Goal: Task Accomplishment & Management: Use online tool/utility

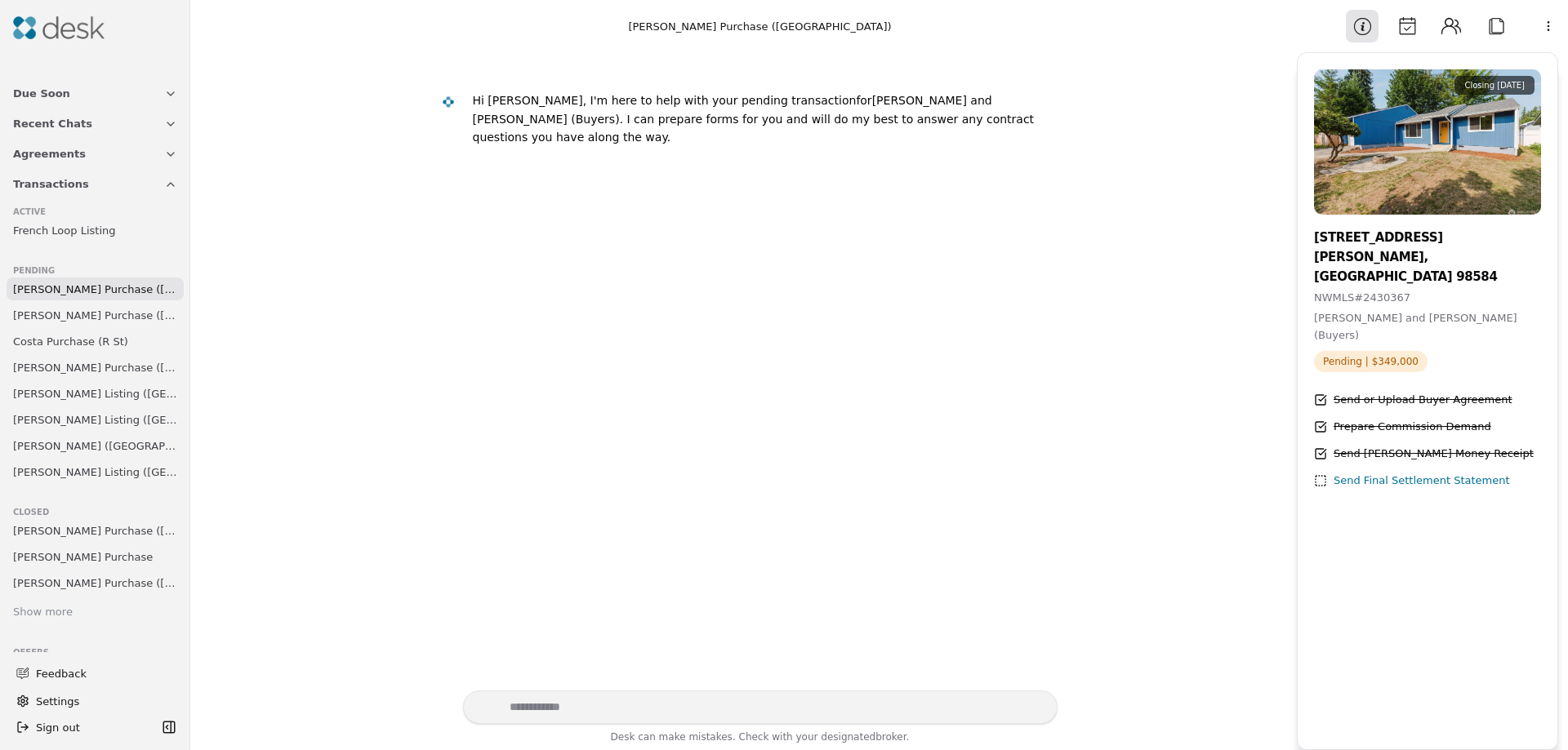
click at [47, 288] on span "[PERSON_NAME] Purchase ([GEOGRAPHIC_DATA])" at bounding box center [95, 289] width 164 height 17
click at [55, 320] on span "[PERSON_NAME] Purchase ([PERSON_NAME][GEOGRAPHIC_DATA])" at bounding box center [95, 316] width 164 height 17
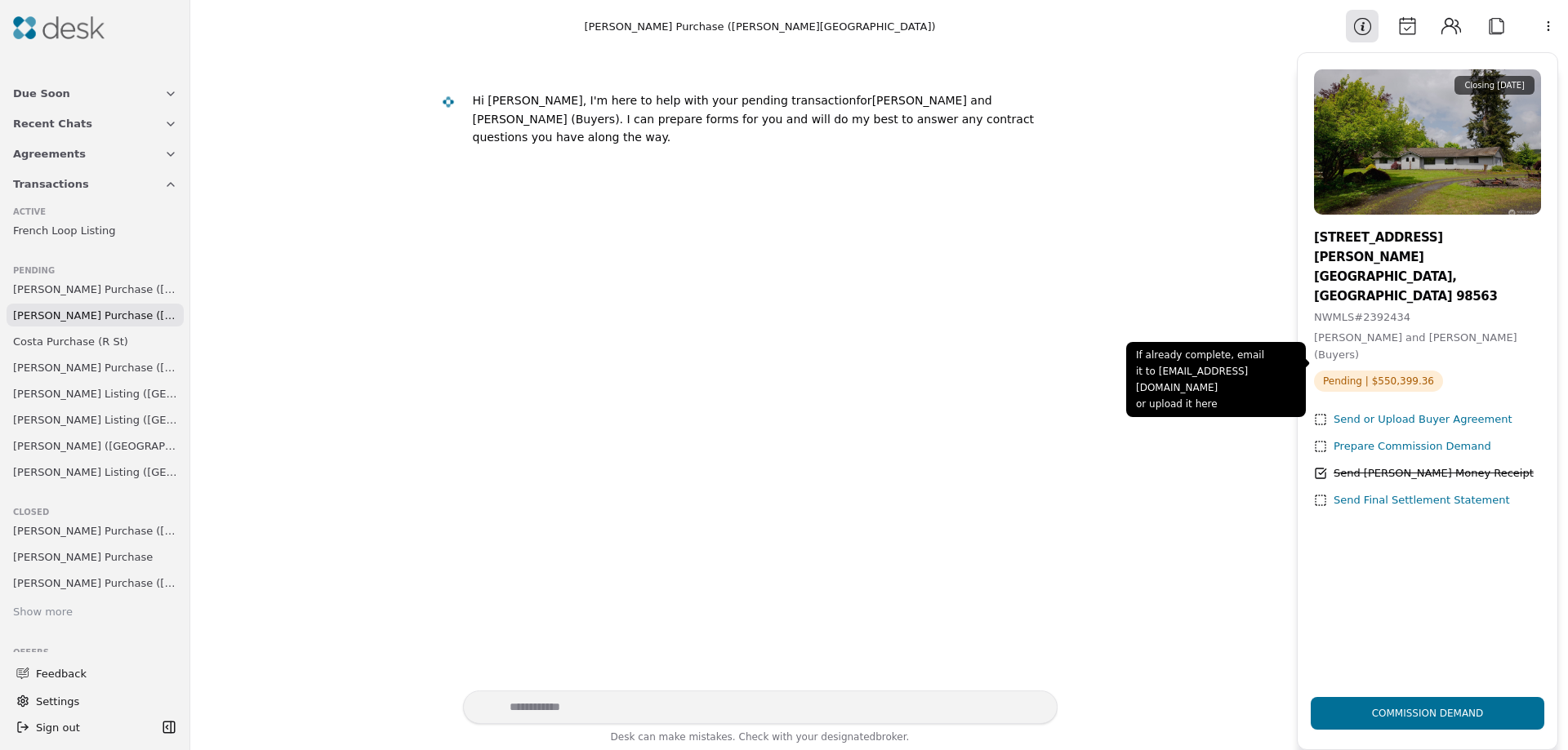
click at [1393, 412] on div "Send or Upload Buyer Agreement" at bounding box center [1423, 420] width 179 height 17
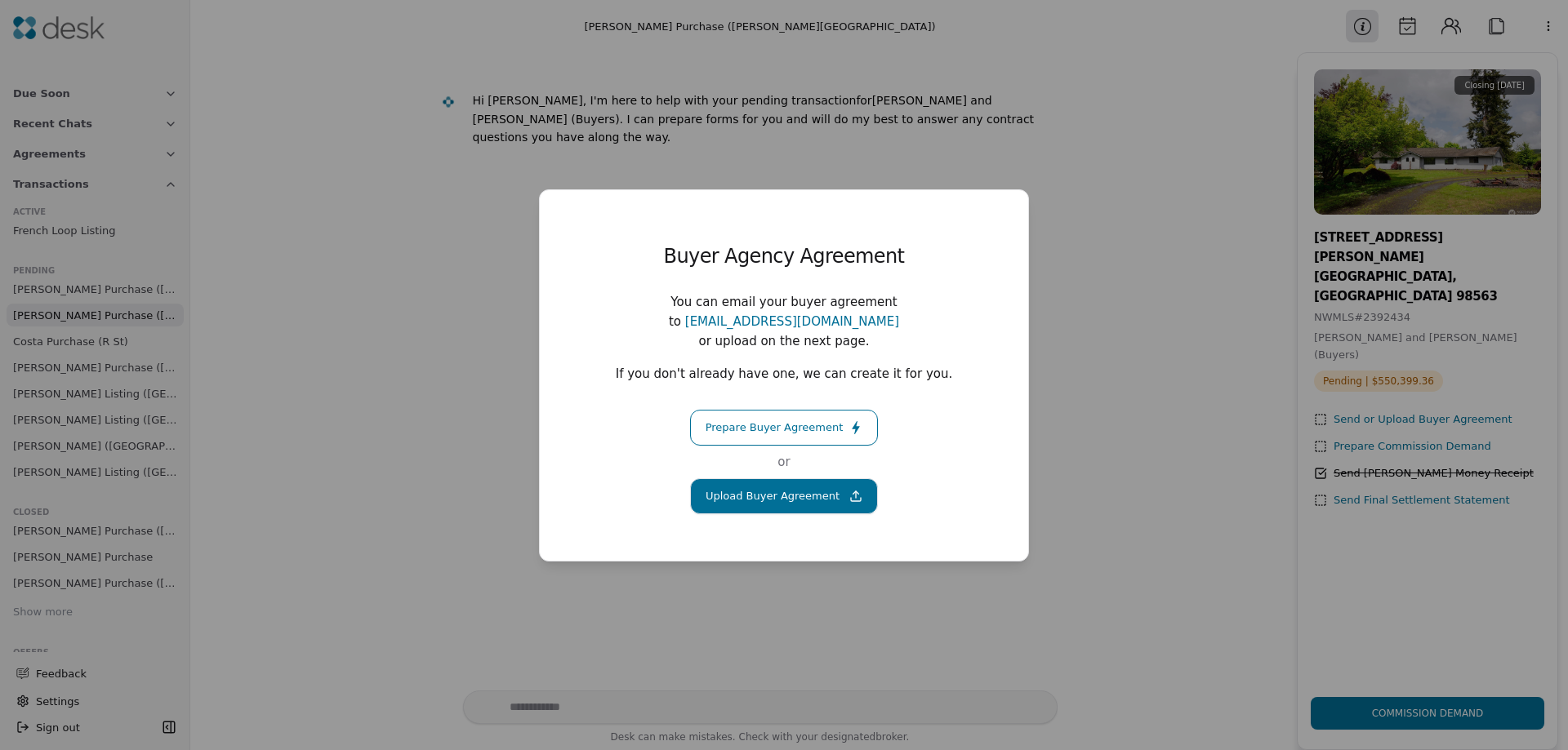
click at [1103, 425] on div "Buyer Agency Agreement You can email your buyer agreement to [EMAIL_ADDRESS][DO…" at bounding box center [784, 375] width 1568 height 750
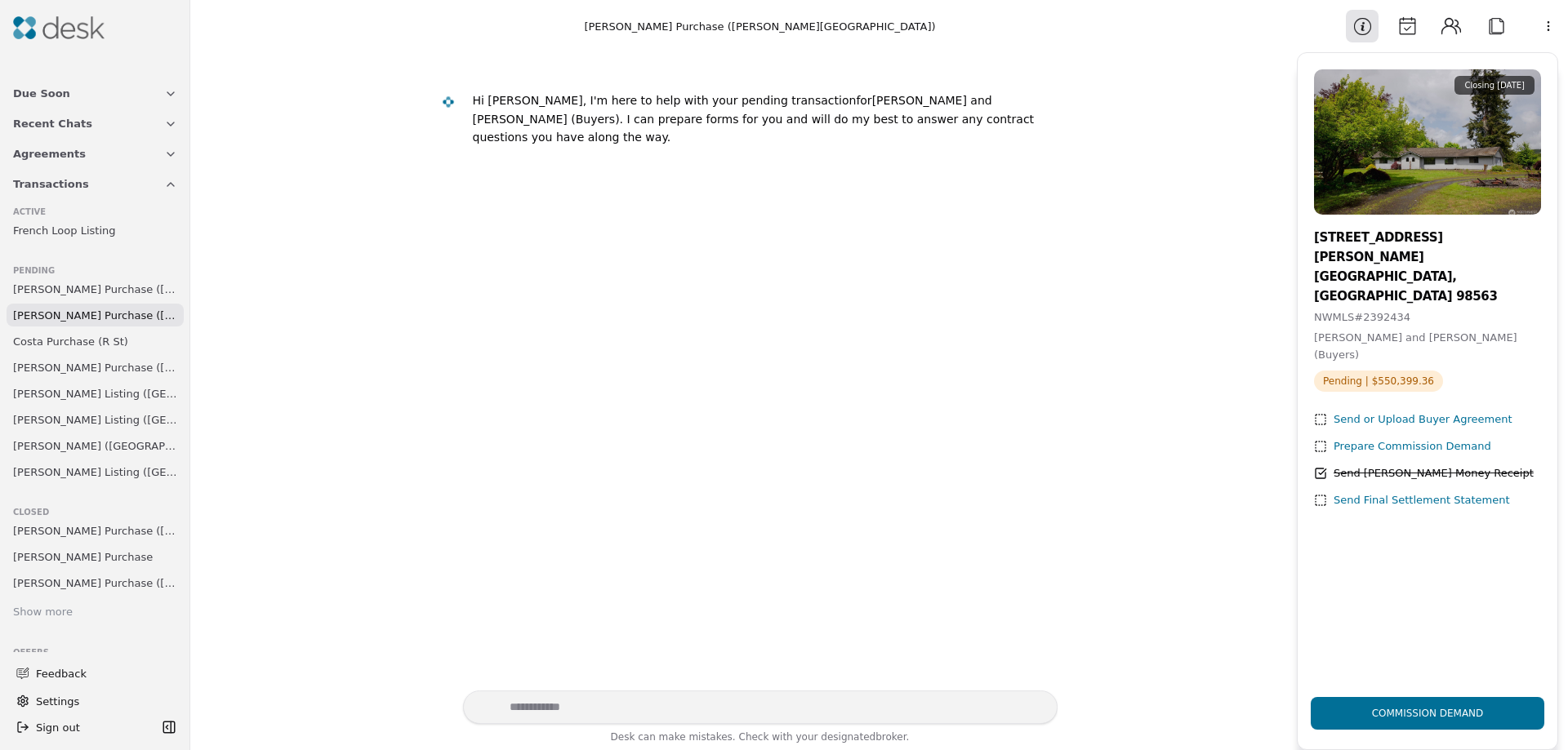
click at [32, 465] on span "[PERSON_NAME] Listing ([GEOGRAPHIC_DATA])" at bounding box center [95, 472] width 164 height 17
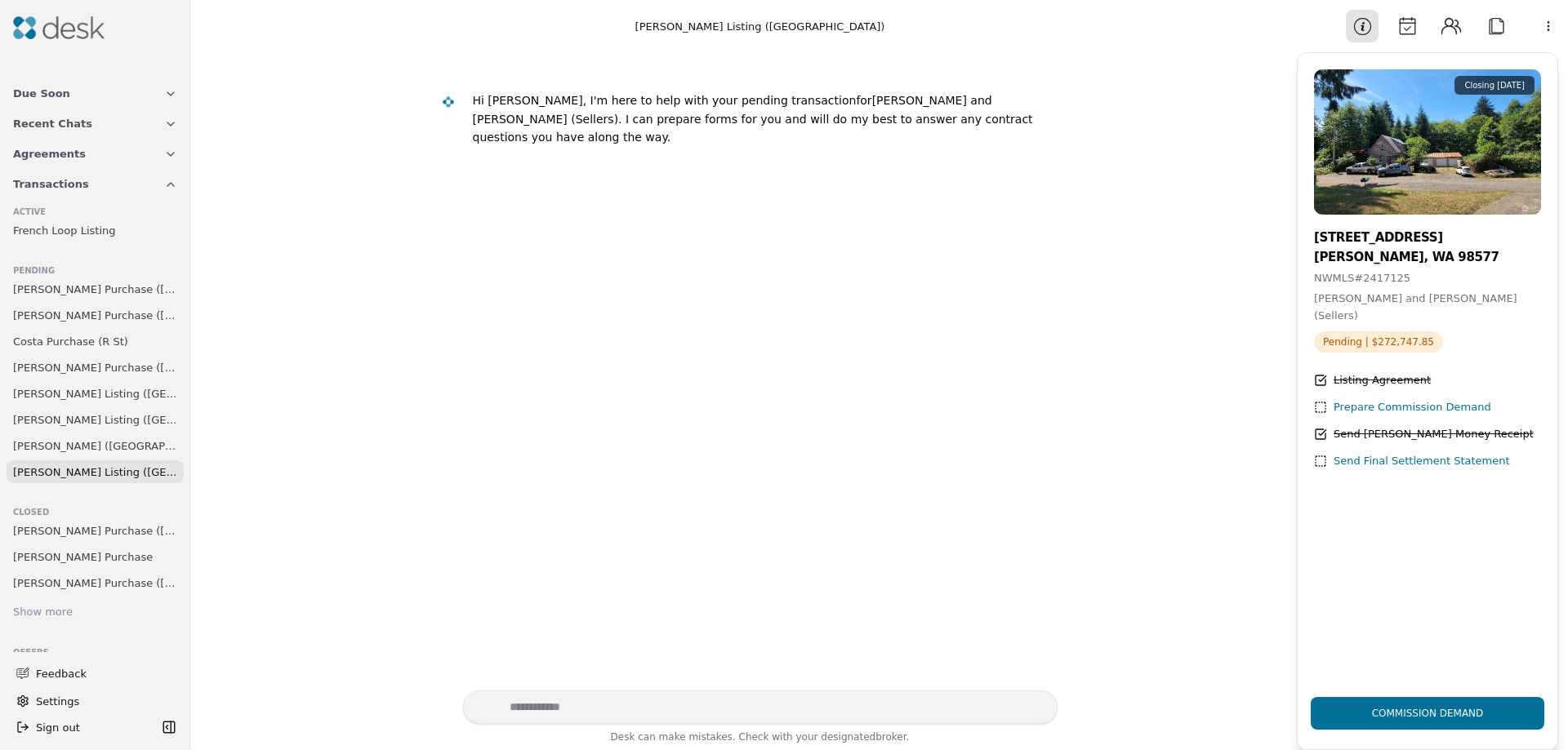
click at [1348, 399] on div "Prepare Commission Demand" at bounding box center [1412, 408] width 157 height 17
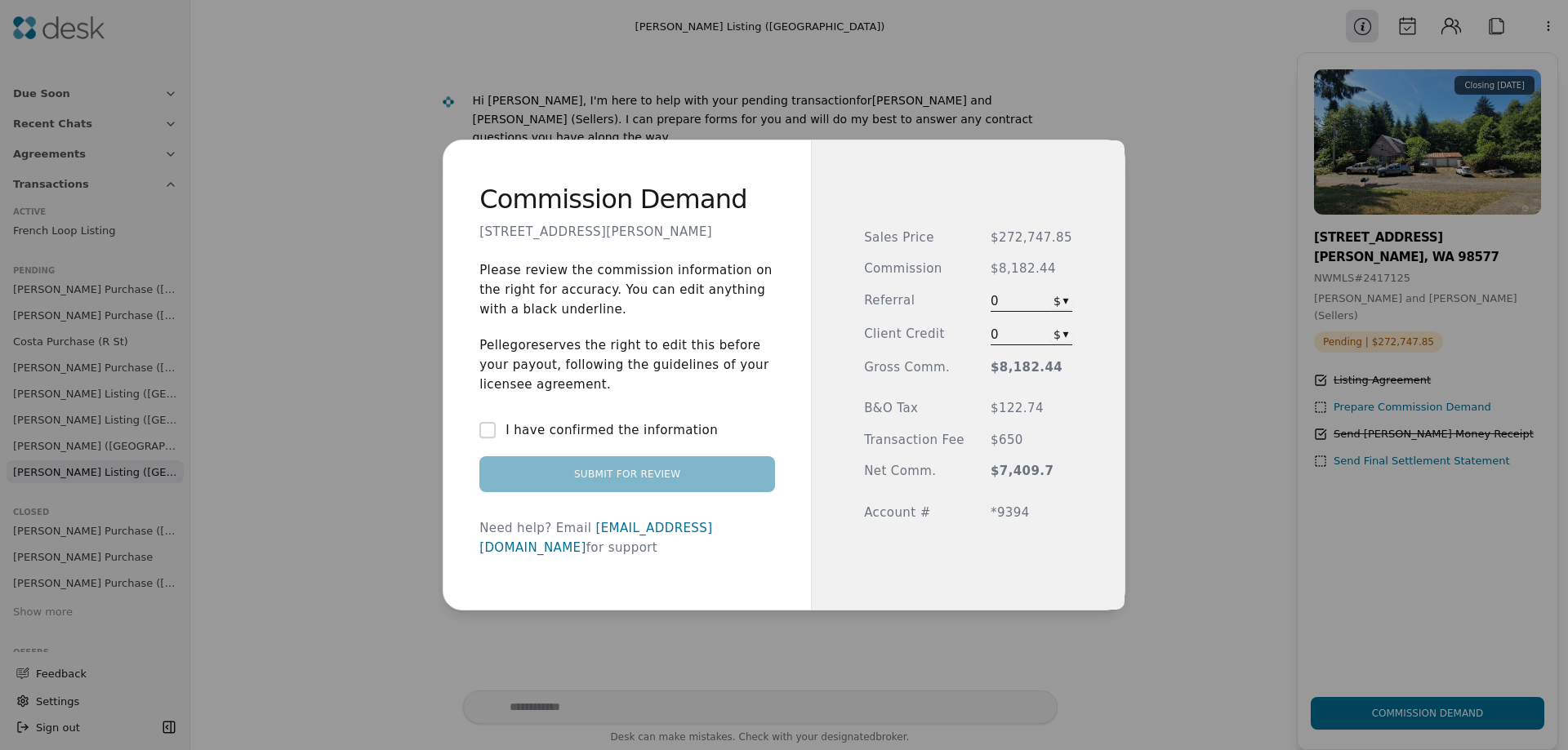
click at [496, 438] on button "I have confirmed the information" at bounding box center [487, 430] width 16 height 16
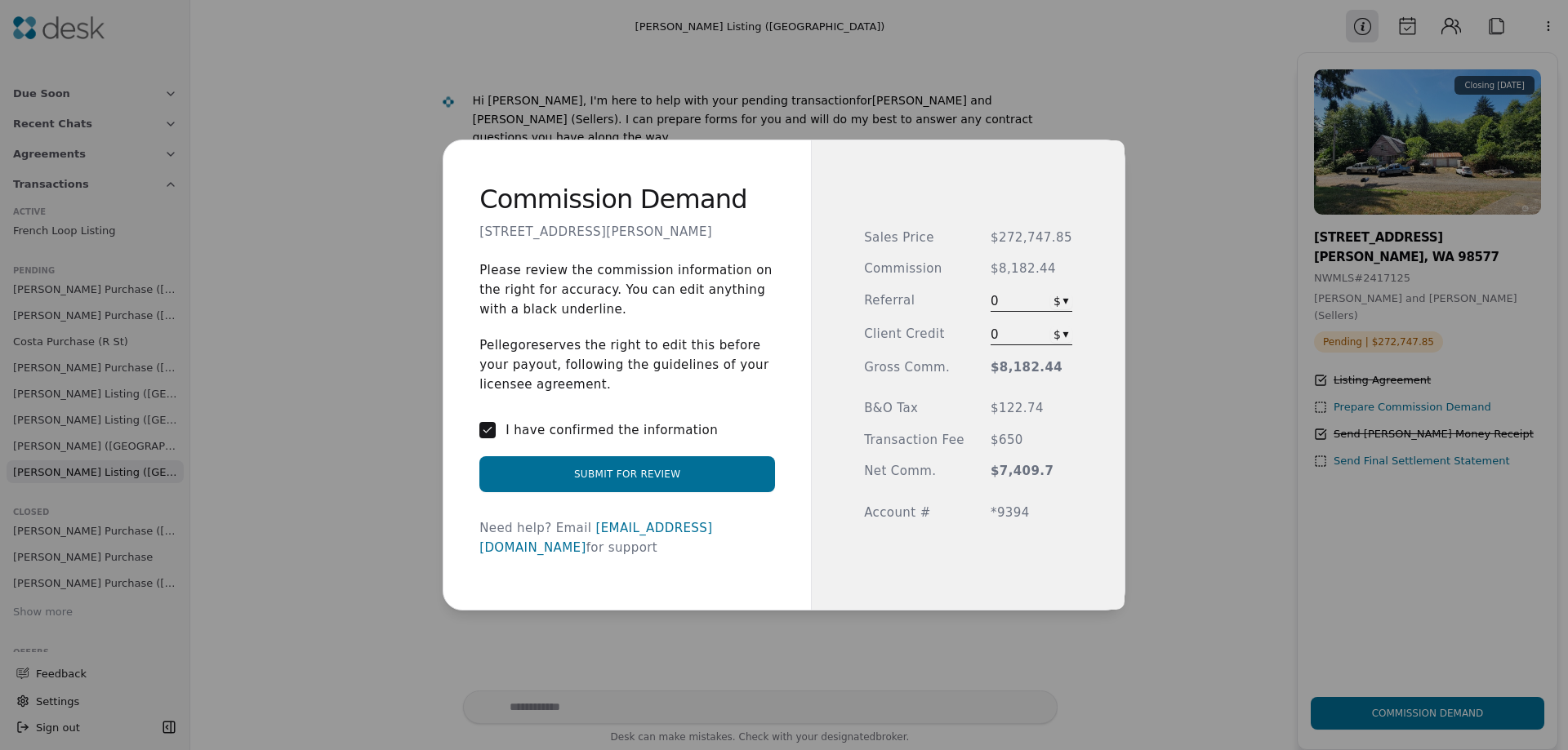
click at [644, 486] on button "Submit for Review" at bounding box center [627, 474] width 296 height 36
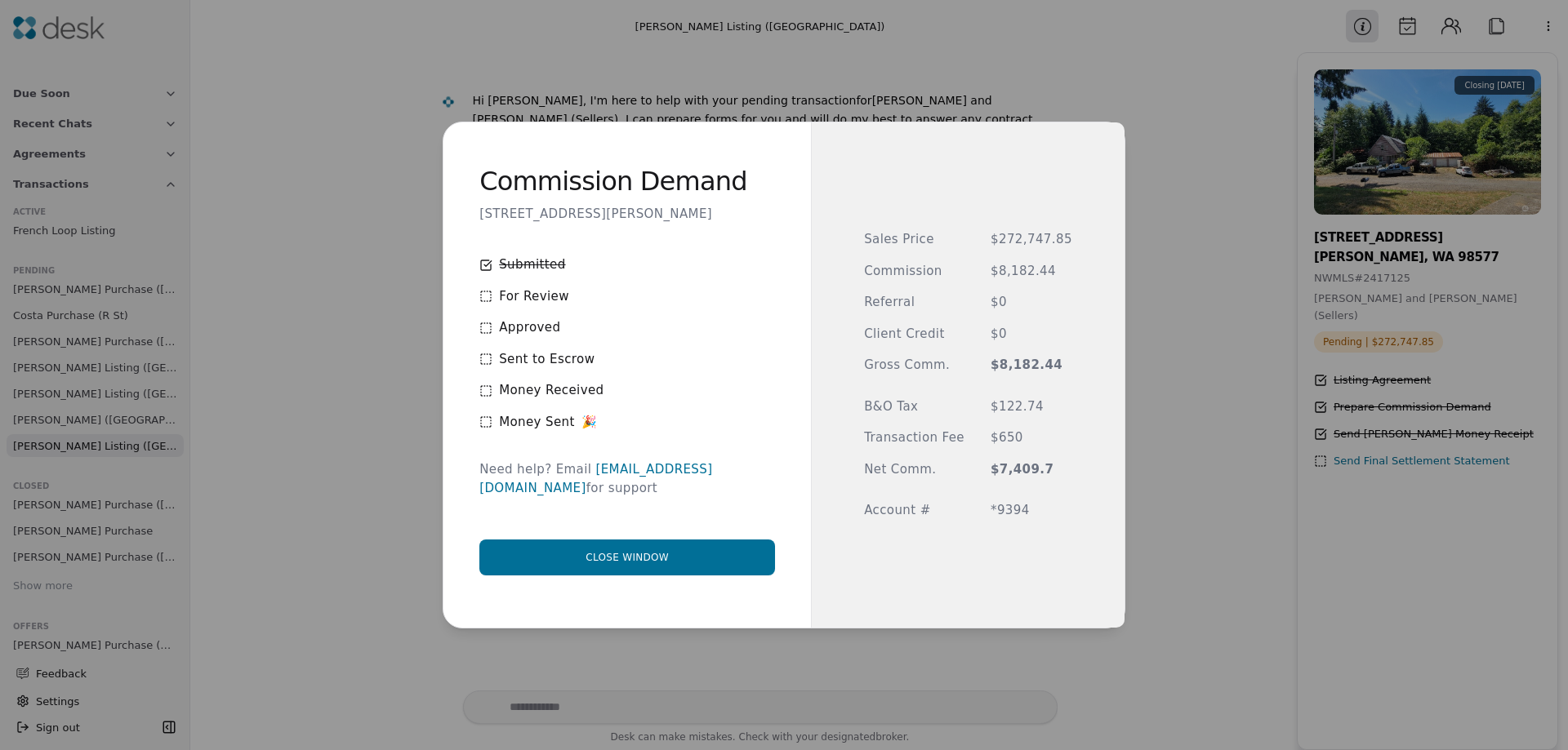
click at [636, 552] on button "Close window" at bounding box center [627, 558] width 296 height 36
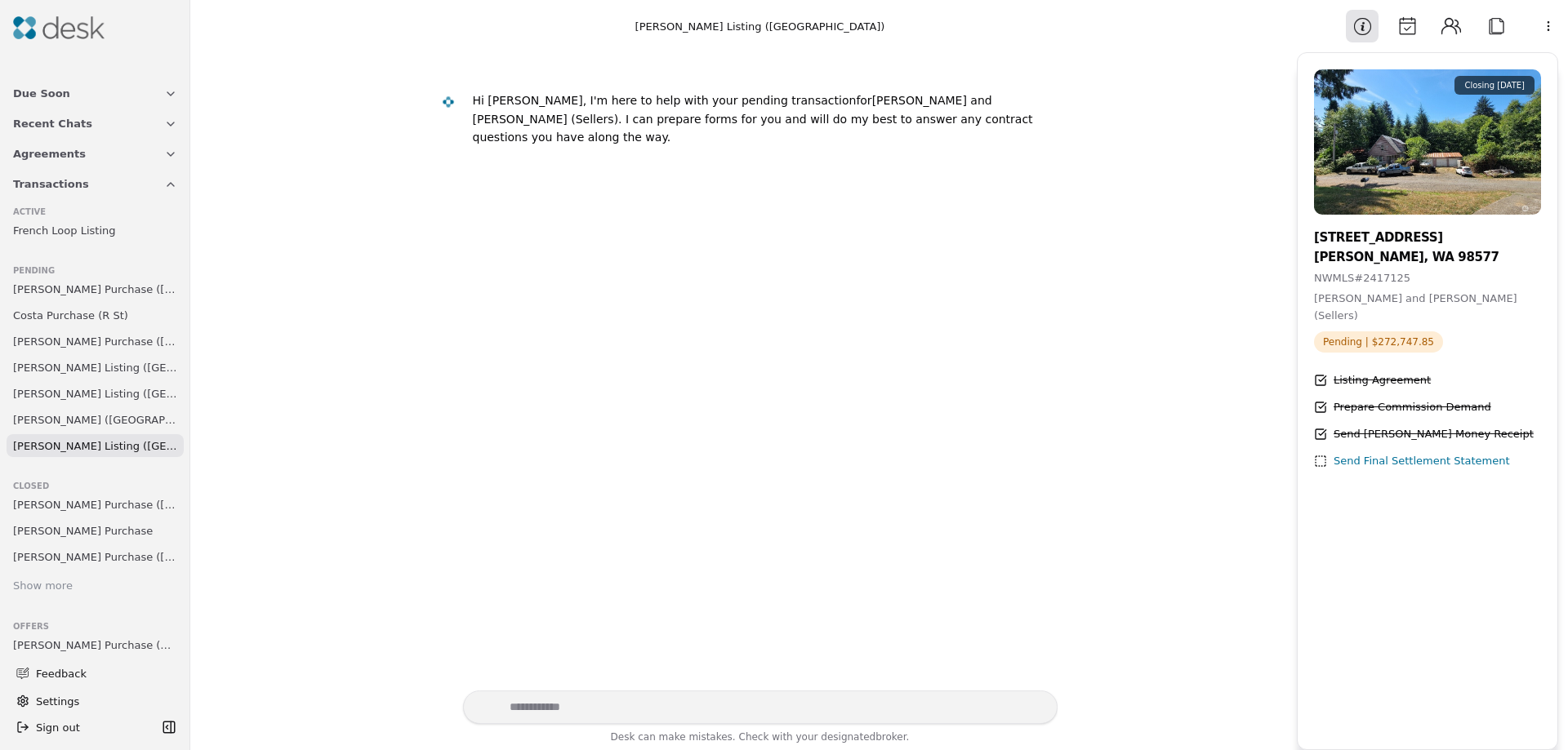
click at [62, 322] on span "Costa Purchase (R St)" at bounding box center [70, 316] width 115 height 17
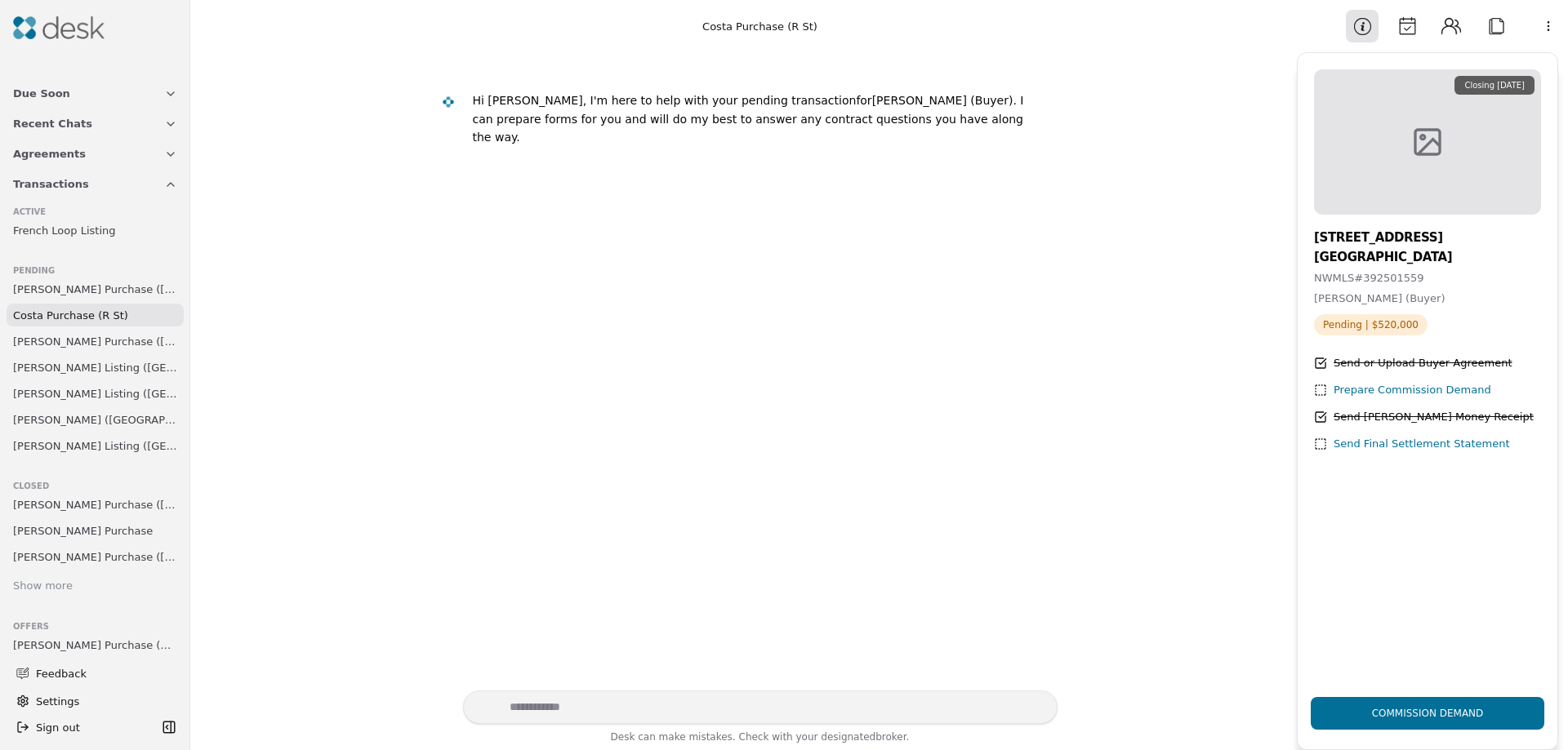
click at [1385, 391] on div "Prepare Commission Demand" at bounding box center [1412, 391] width 157 height 17
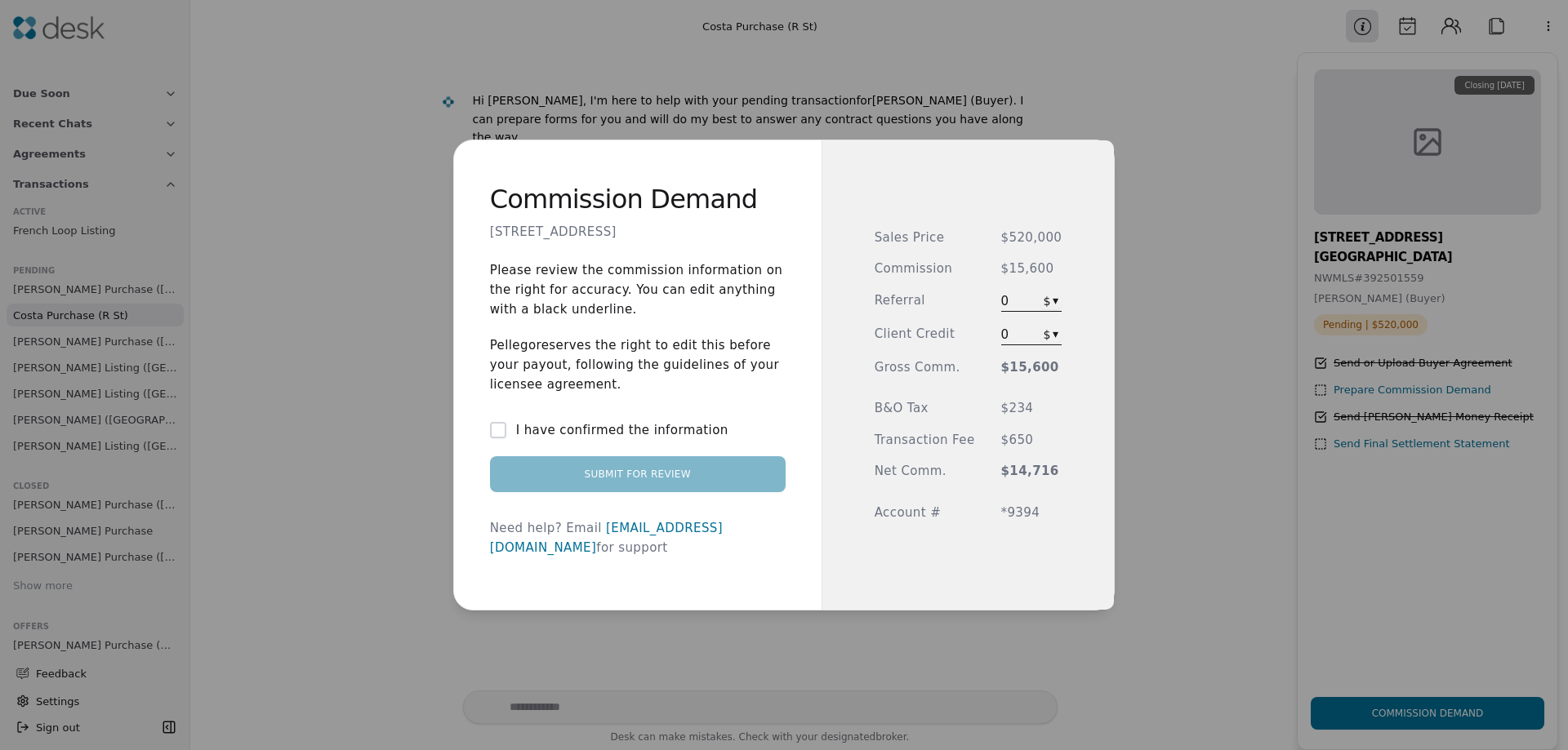
click at [507, 438] on button "I have confirmed the information" at bounding box center [498, 430] width 16 height 16
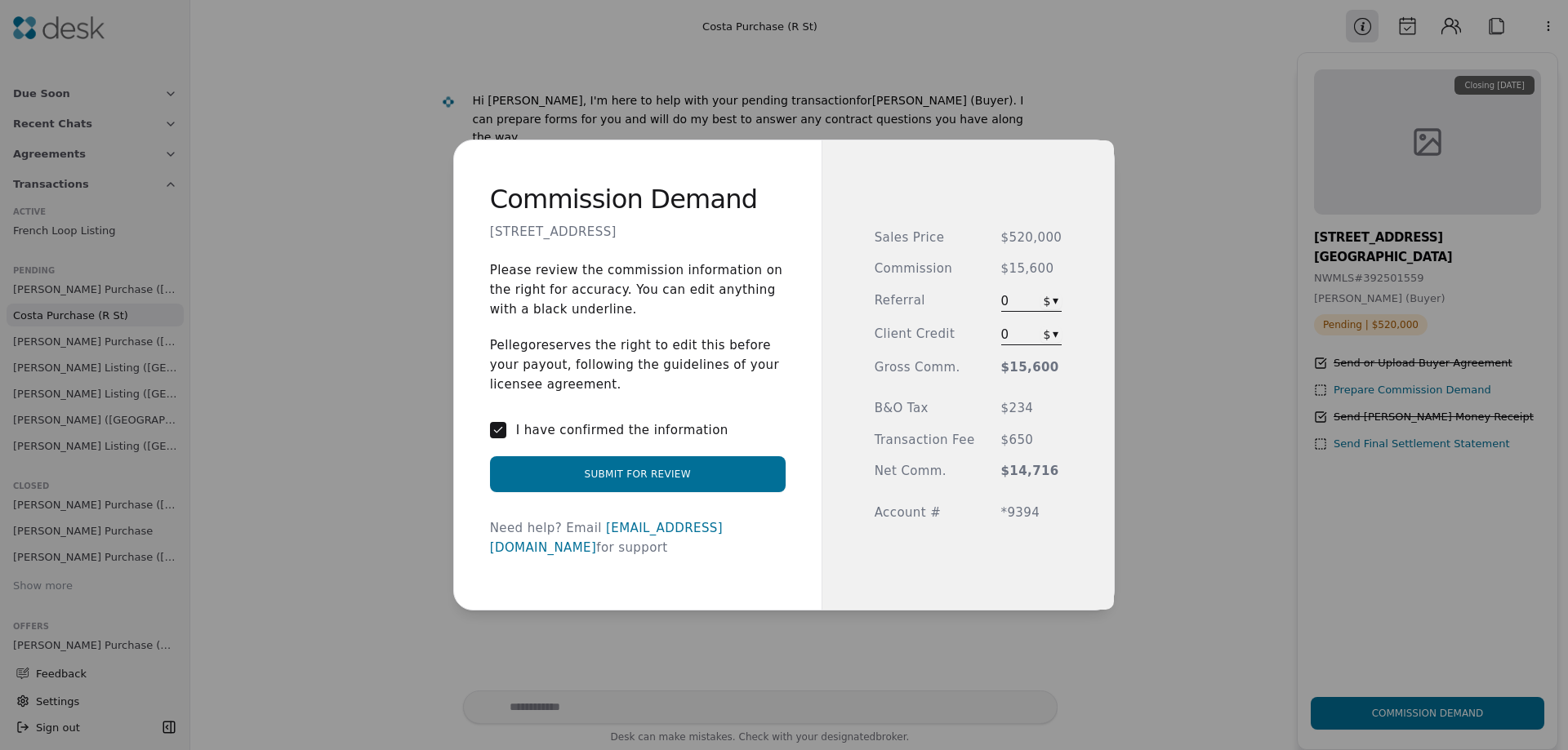
click at [641, 485] on button "Submit for Review" at bounding box center [638, 474] width 296 height 36
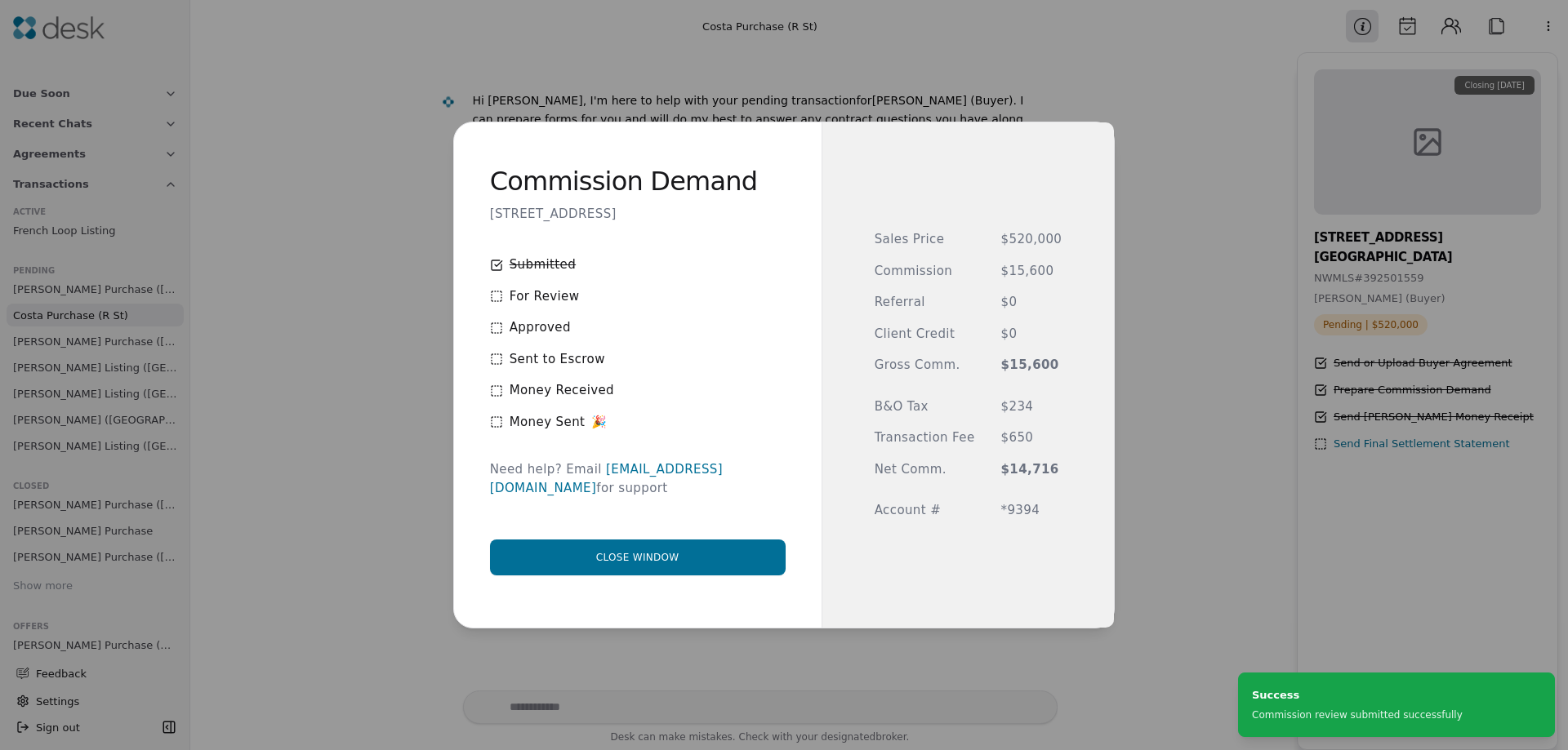
click at [640, 545] on button "Close window" at bounding box center [638, 558] width 296 height 36
